Goal: Navigation & Orientation: Find specific page/section

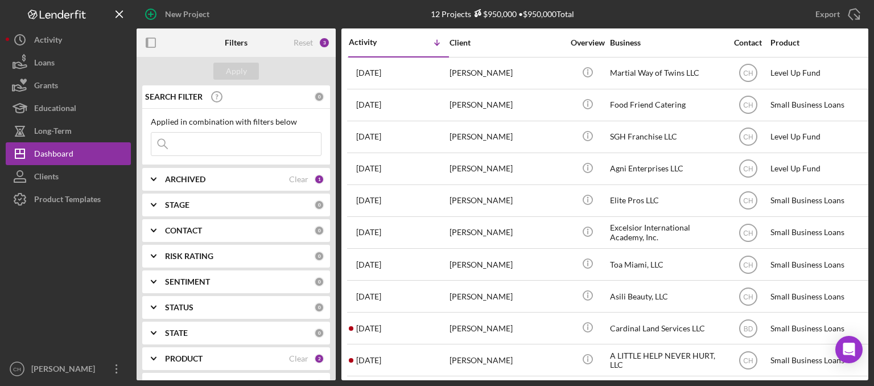
click at [196, 145] on input at bounding box center [235, 144] width 169 height 23
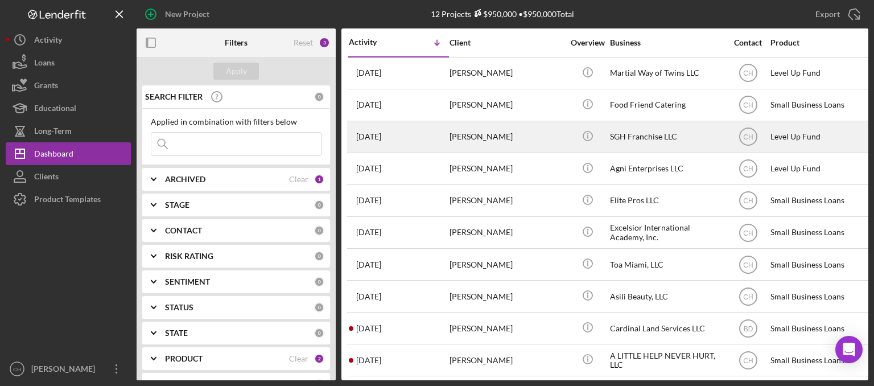
click at [410, 143] on div "[DATE] [PERSON_NAME]" at bounding box center [399, 137] width 100 height 30
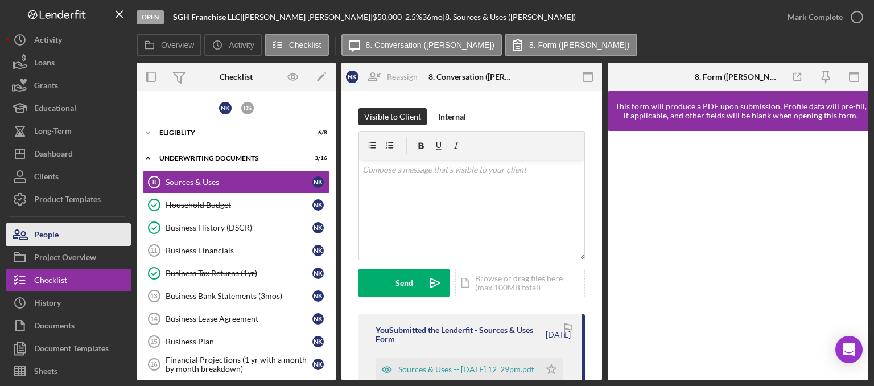
click at [77, 241] on button "People" at bounding box center [68, 234] width 125 height 23
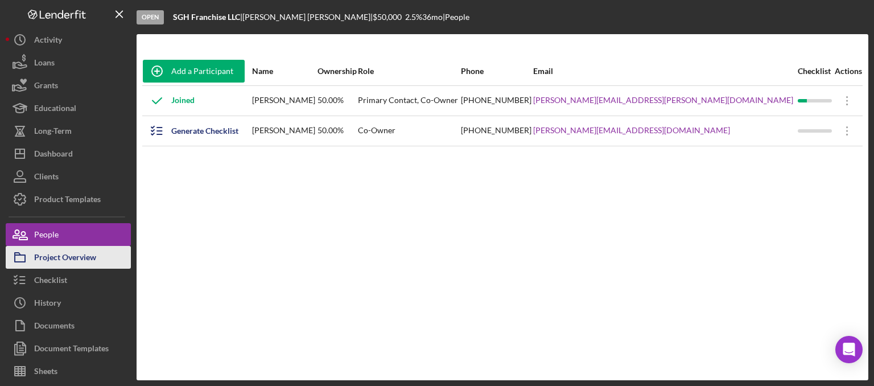
click at [94, 258] on div "Project Overview" at bounding box center [65, 259] width 62 height 26
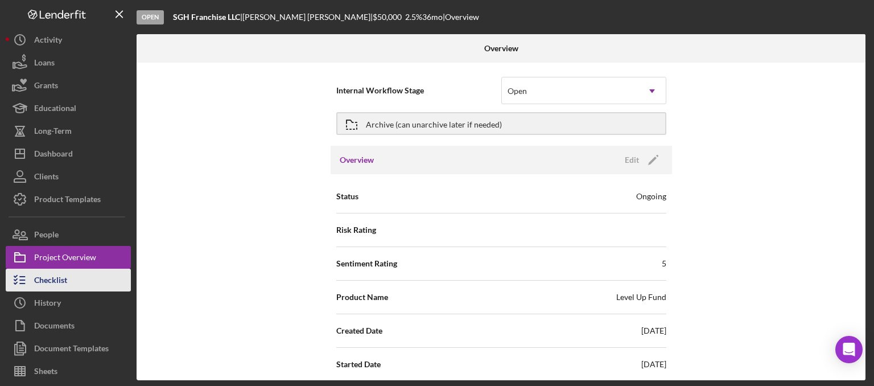
click at [44, 290] on div "Checklist" at bounding box center [50, 281] width 33 height 26
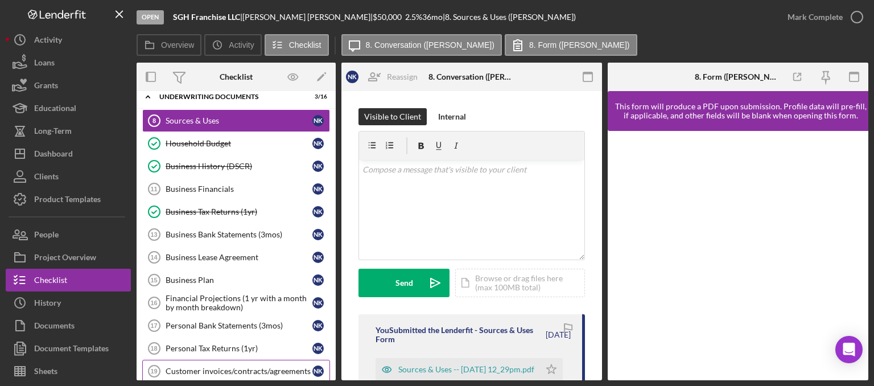
scroll to position [57, 0]
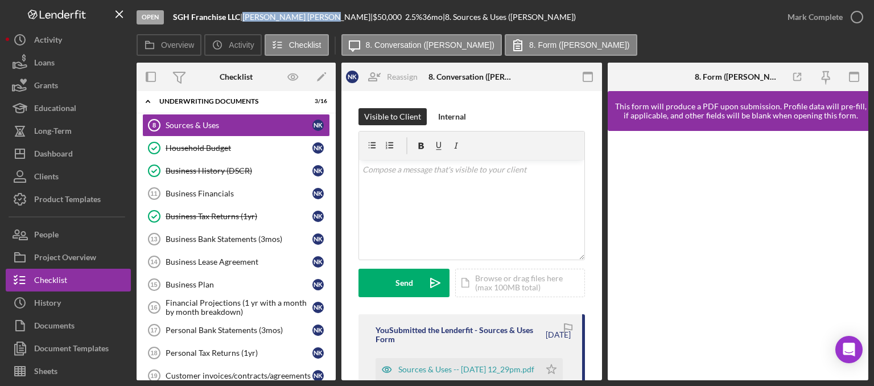
drag, startPoint x: 305, startPoint y: 20, endPoint x: 250, endPoint y: 14, distance: 56.1
click at [250, 14] on div "[PERSON_NAME] |" at bounding box center [307, 17] width 130 height 9
copy div "[PERSON_NAME]"
click at [424, 211] on div "v Color teal Color pink Remove color Add row above Add row below Add column bef…" at bounding box center [471, 210] width 225 height 100
